Goal: Transaction & Acquisition: Purchase product/service

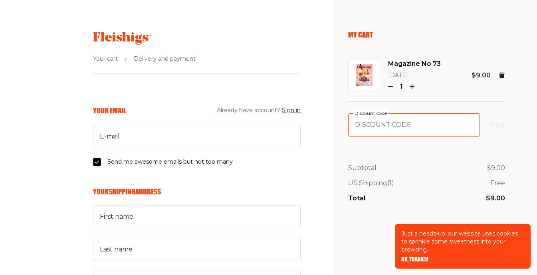
paste input "FARMFRESH"
type input "FARMFRESH"
click at [502, 125] on button "Apply" at bounding box center [498, 125] width 16 height 10
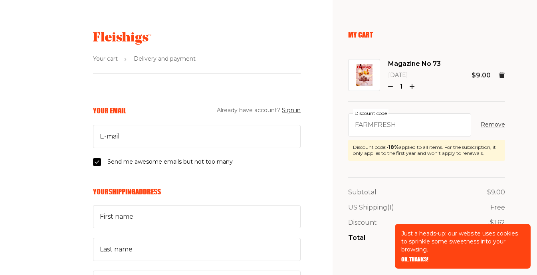
click at [421, 257] on span "OK, THANKS!" at bounding box center [414, 254] width 27 height 6
